Goal: Check status: Check status

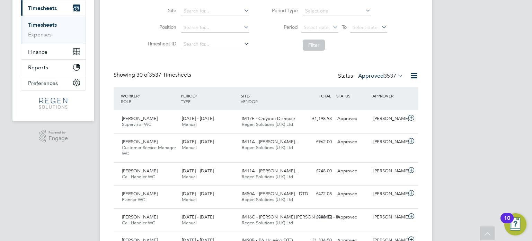
click at [384, 74] on span "3537" at bounding box center [390, 75] width 12 height 7
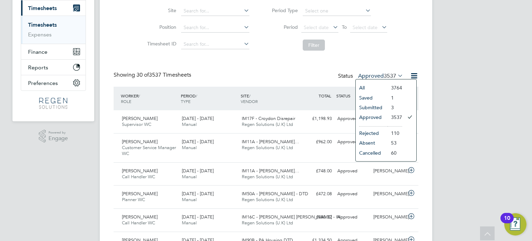
click at [377, 107] on li "Submitted" at bounding box center [372, 108] width 32 height 10
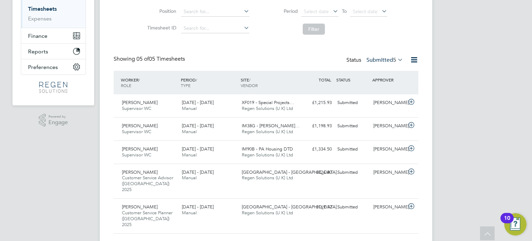
scroll to position [119, 0]
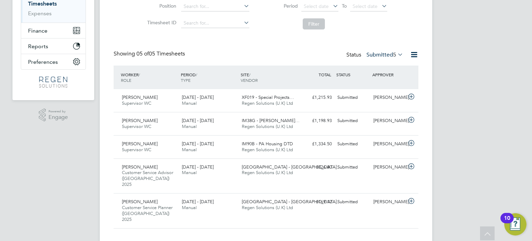
click at [283, 204] on span "Regen Solutions (U.K) Ltd" at bounding box center [267, 207] width 51 height 6
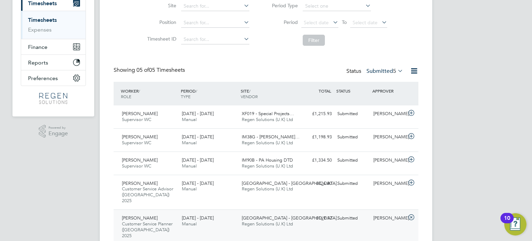
scroll to position [104, 0]
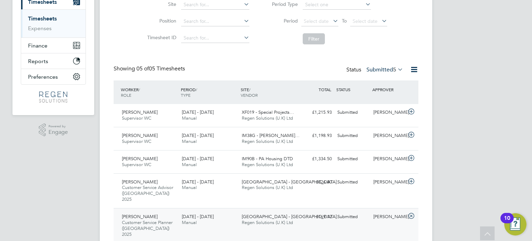
click at [376, 73] on div "Status Submitted 5" at bounding box center [376, 70] width 58 height 10
click at [385, 73] on label "Submitted 5" at bounding box center [385, 69] width 37 height 7
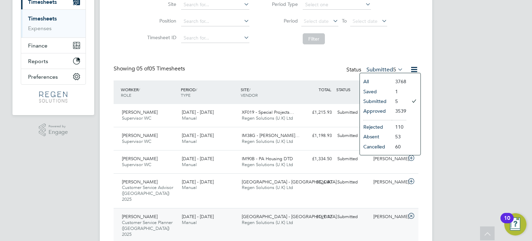
click at [386, 111] on li "Approved" at bounding box center [376, 111] width 32 height 10
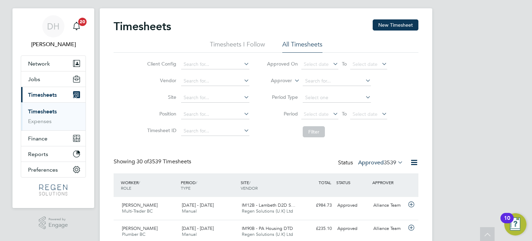
scroll to position [0, 0]
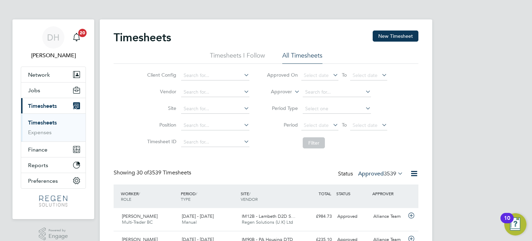
click at [385, 180] on div "Showing 30 of 3539 Timesheets Status Approved 3539" at bounding box center [266, 176] width 305 height 15
click at [375, 176] on label "Approved 3539" at bounding box center [380, 173] width 45 height 7
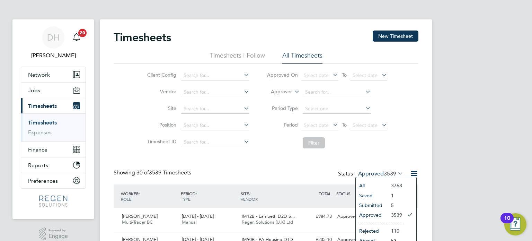
click at [368, 213] on li "Approved" at bounding box center [372, 215] width 32 height 10
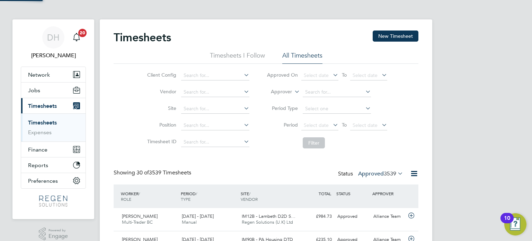
scroll to position [17, 60]
click at [377, 172] on label "Approved 3539" at bounding box center [380, 173] width 45 height 7
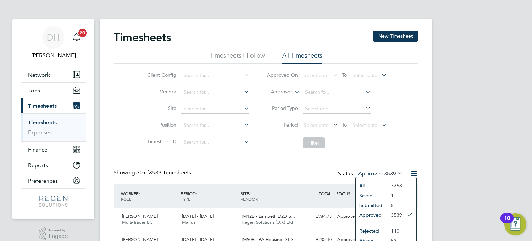
click at [384, 205] on li "Submitted" at bounding box center [372, 205] width 32 height 10
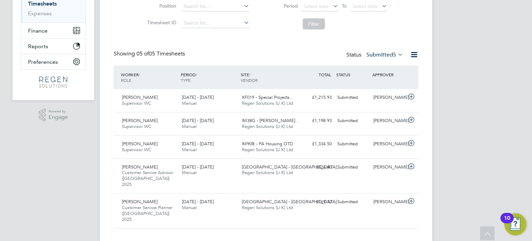
click at [328, 203] on div "Kiyah Sears Customer Service Planner (London) 2025 13 - 19 Sep 2025 13 - 19 Sep…" at bounding box center [266, 210] width 305 height 35
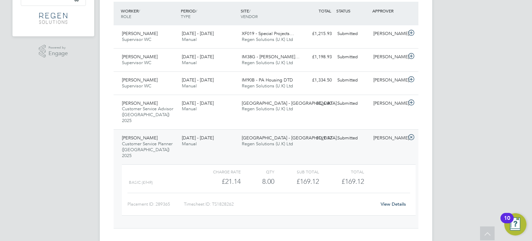
click at [392, 201] on link "View Details" at bounding box center [393, 204] width 25 height 6
click at [396, 201] on link "View Details" at bounding box center [393, 204] width 25 height 6
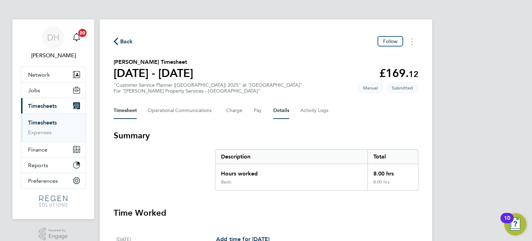
click at [277, 109] on button "Details" at bounding box center [281, 110] width 16 height 17
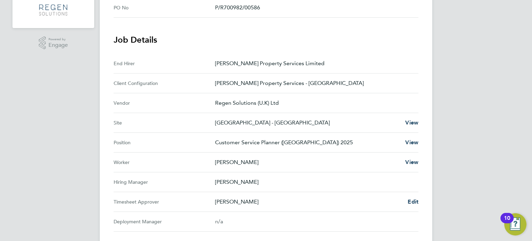
scroll to position [208, 0]
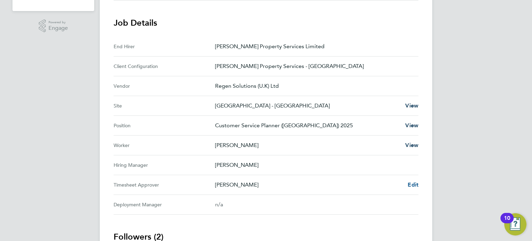
click at [413, 185] on span "Edit" at bounding box center [413, 184] width 11 height 7
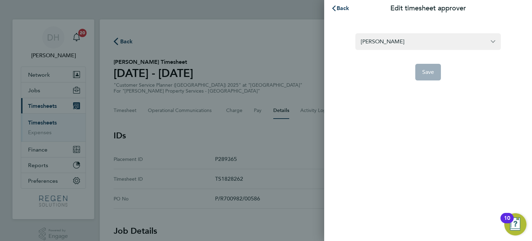
click at [428, 41] on input "[PERSON_NAME]" at bounding box center [429, 41] width 146 height 16
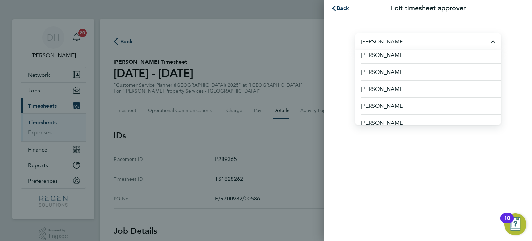
scroll to position [263, 0]
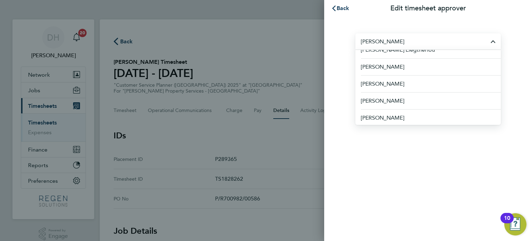
click at [288, 152] on div "Back Edit timesheet approver [PERSON_NAME] [PERSON_NAME] [PERSON_NAME] [PERSON_…" at bounding box center [266, 120] width 532 height 241
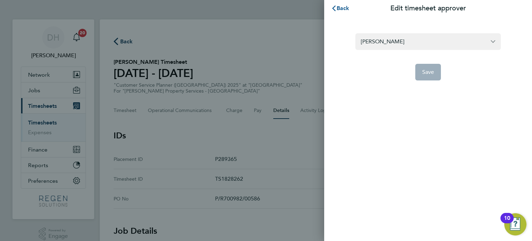
drag, startPoint x: 349, startPoint y: 11, endPoint x: 346, endPoint y: 9, distance: 3.6
click at [349, 11] on button "Back" at bounding box center [340, 8] width 32 height 14
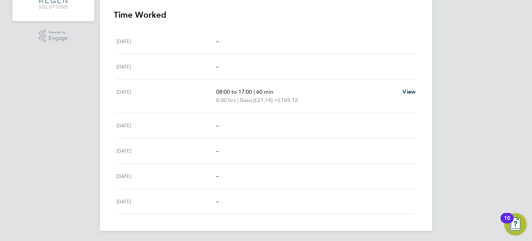
scroll to position [59, 0]
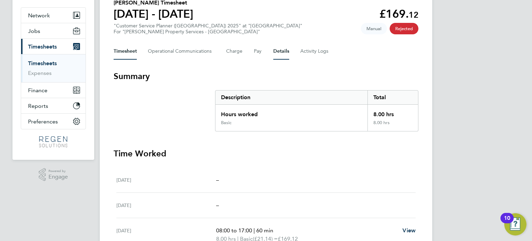
click at [281, 53] on button "Details" at bounding box center [281, 51] width 16 height 17
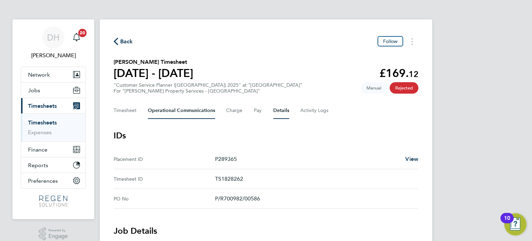
click at [177, 105] on Communications-tab "Operational Communications" at bounding box center [181, 110] width 67 height 17
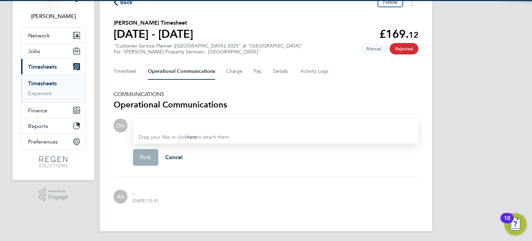
scroll to position [40, 0]
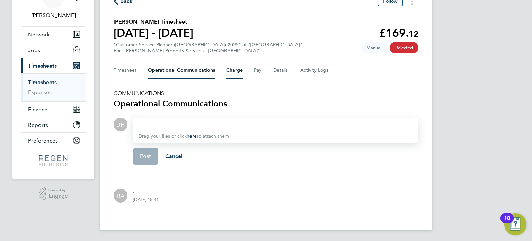
click at [229, 74] on button "Charge" at bounding box center [234, 70] width 17 height 17
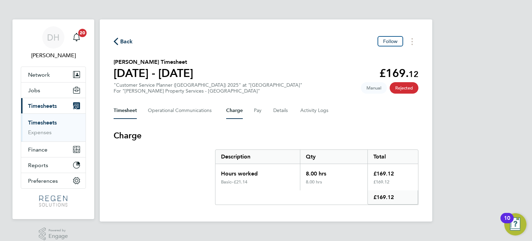
click at [123, 111] on button "Timesheet" at bounding box center [125, 110] width 23 height 17
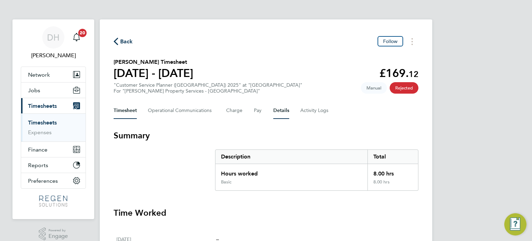
click at [283, 109] on button "Details" at bounding box center [281, 110] width 16 height 17
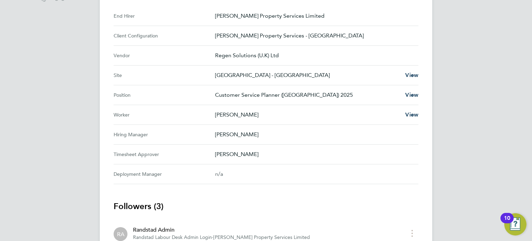
scroll to position [100, 0]
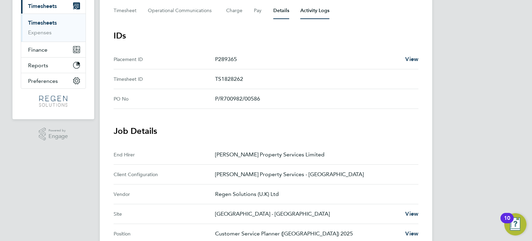
click at [309, 12] on Logs-tab "Activity Logs" at bounding box center [314, 10] width 29 height 17
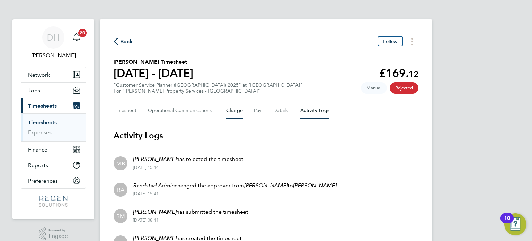
click at [239, 110] on button "Charge" at bounding box center [234, 110] width 17 height 17
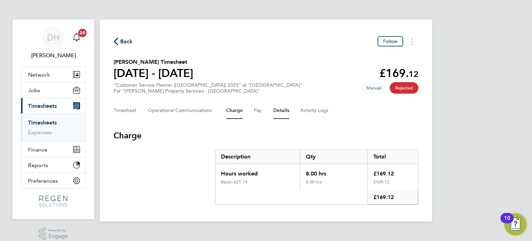
click at [275, 109] on button "Details" at bounding box center [281, 110] width 16 height 17
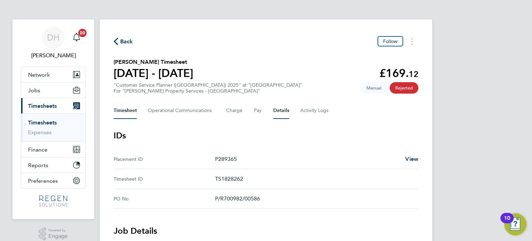
click at [122, 115] on button "Timesheet" at bounding box center [125, 110] width 23 height 17
